Goal: Information Seeking & Learning: Check status

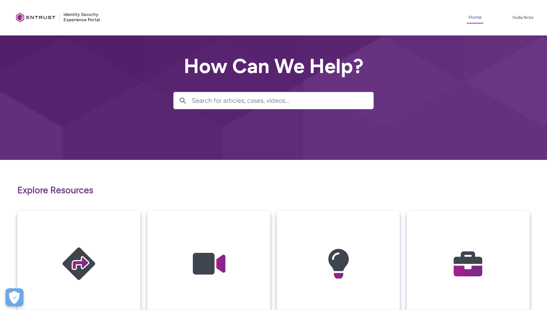
click at [472, 19] on link "Home" at bounding box center [475, 18] width 17 height 12
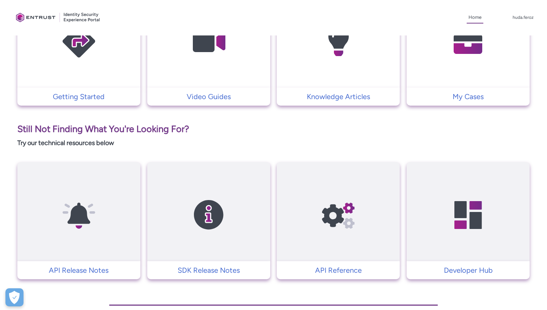
scroll to position [216, 0]
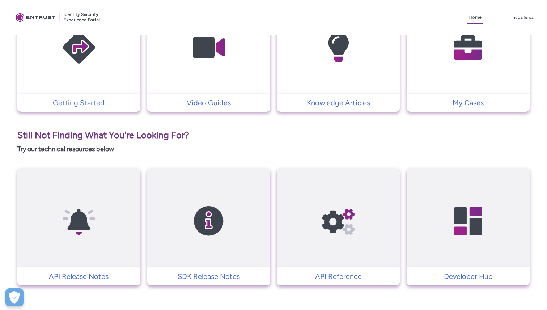
click at [461, 66] on img at bounding box center [468, 48] width 69 height 78
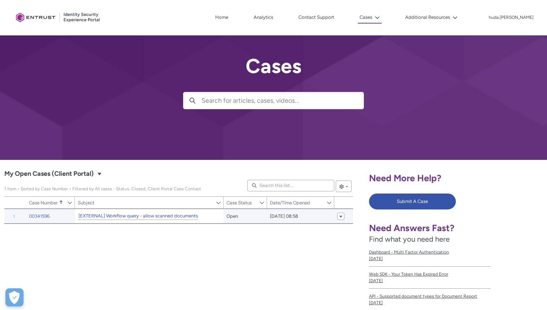
click at [170, 216] on link "[EXTERNAL] Workflow query - allow scanned documents" at bounding box center [137, 216] width 119 height 8
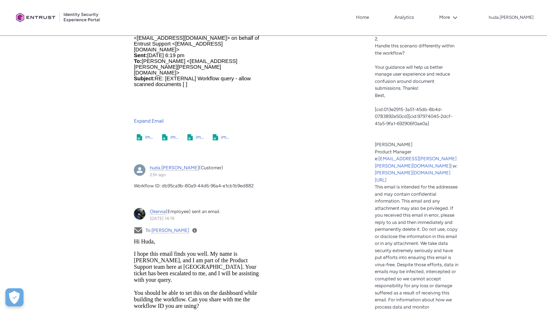
scroll to position [441, 0]
